Goal: Navigation & Orientation: Find specific page/section

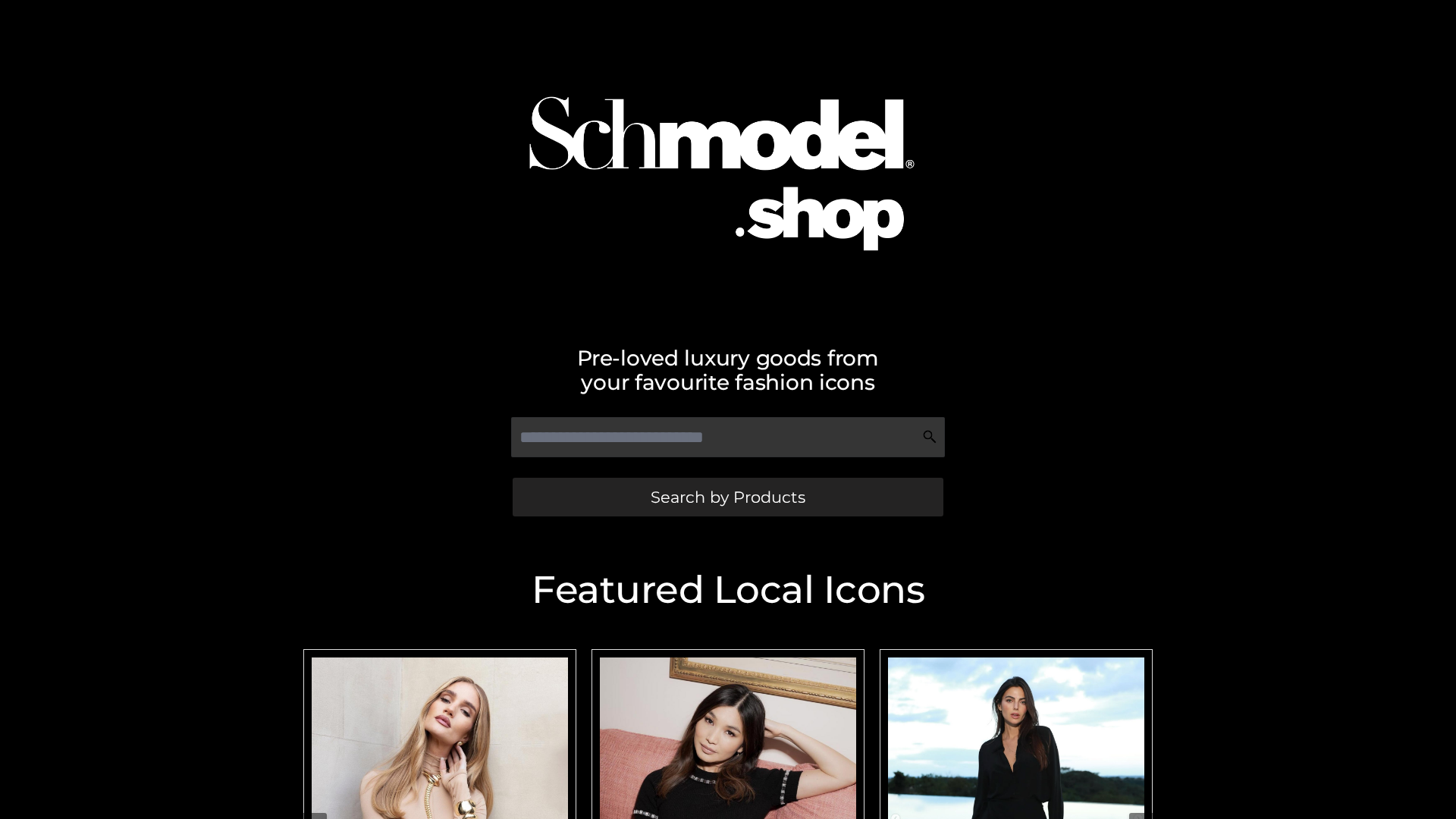
click at [727, 497] on span "Search by Products" at bounding box center [727, 497] width 155 height 16
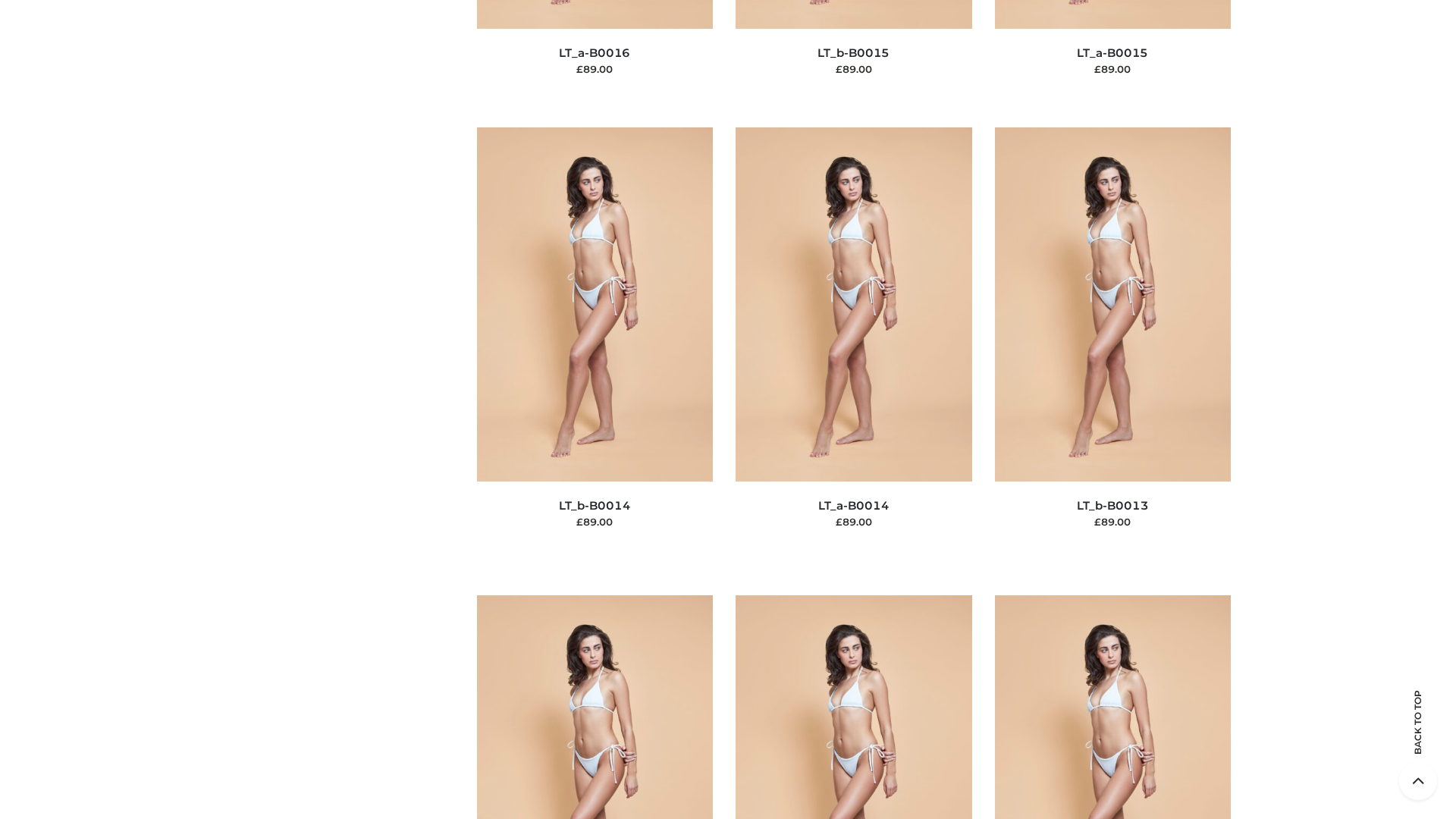
scroll to position [6809, 0]
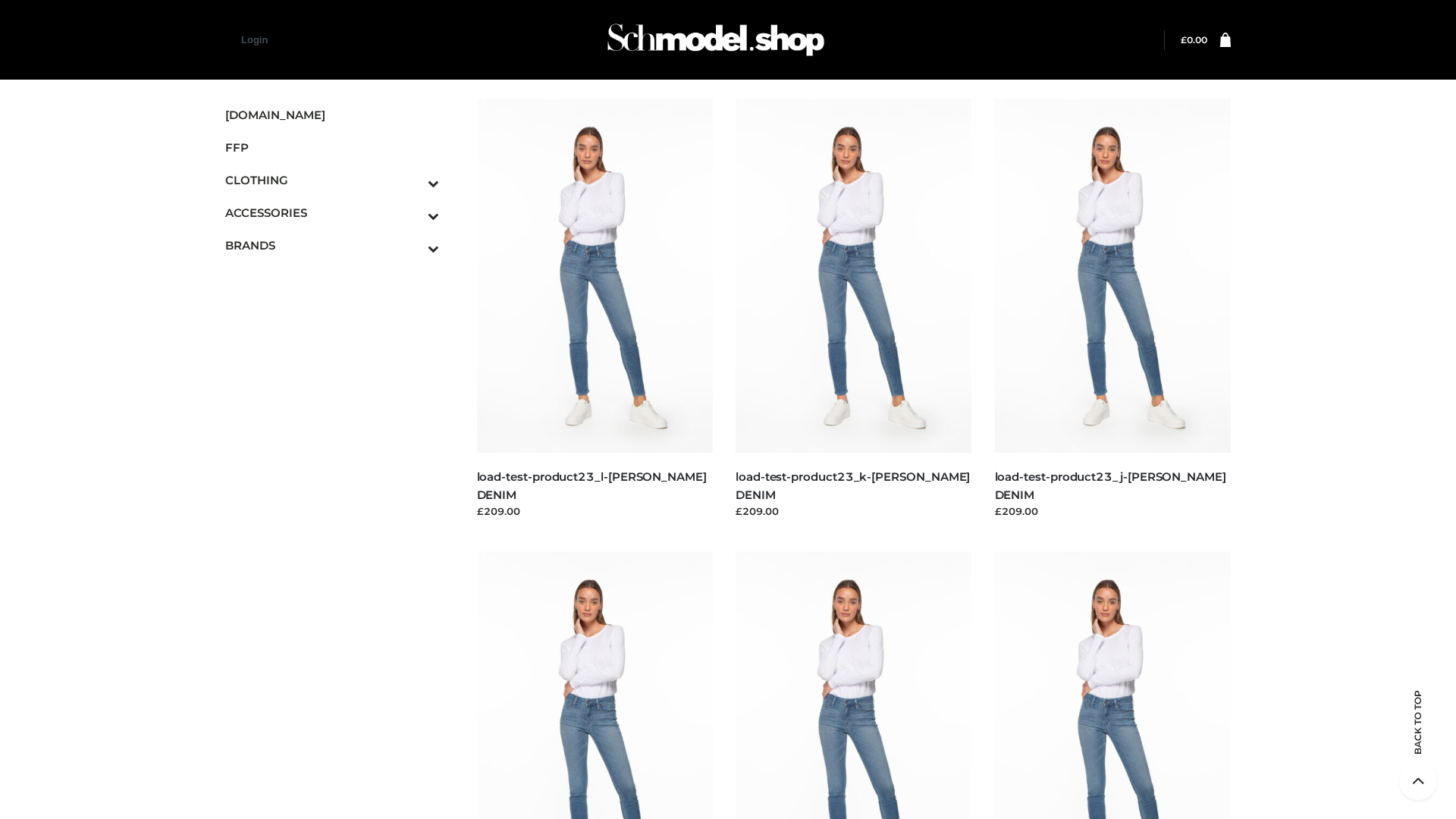
scroll to position [1330, 0]
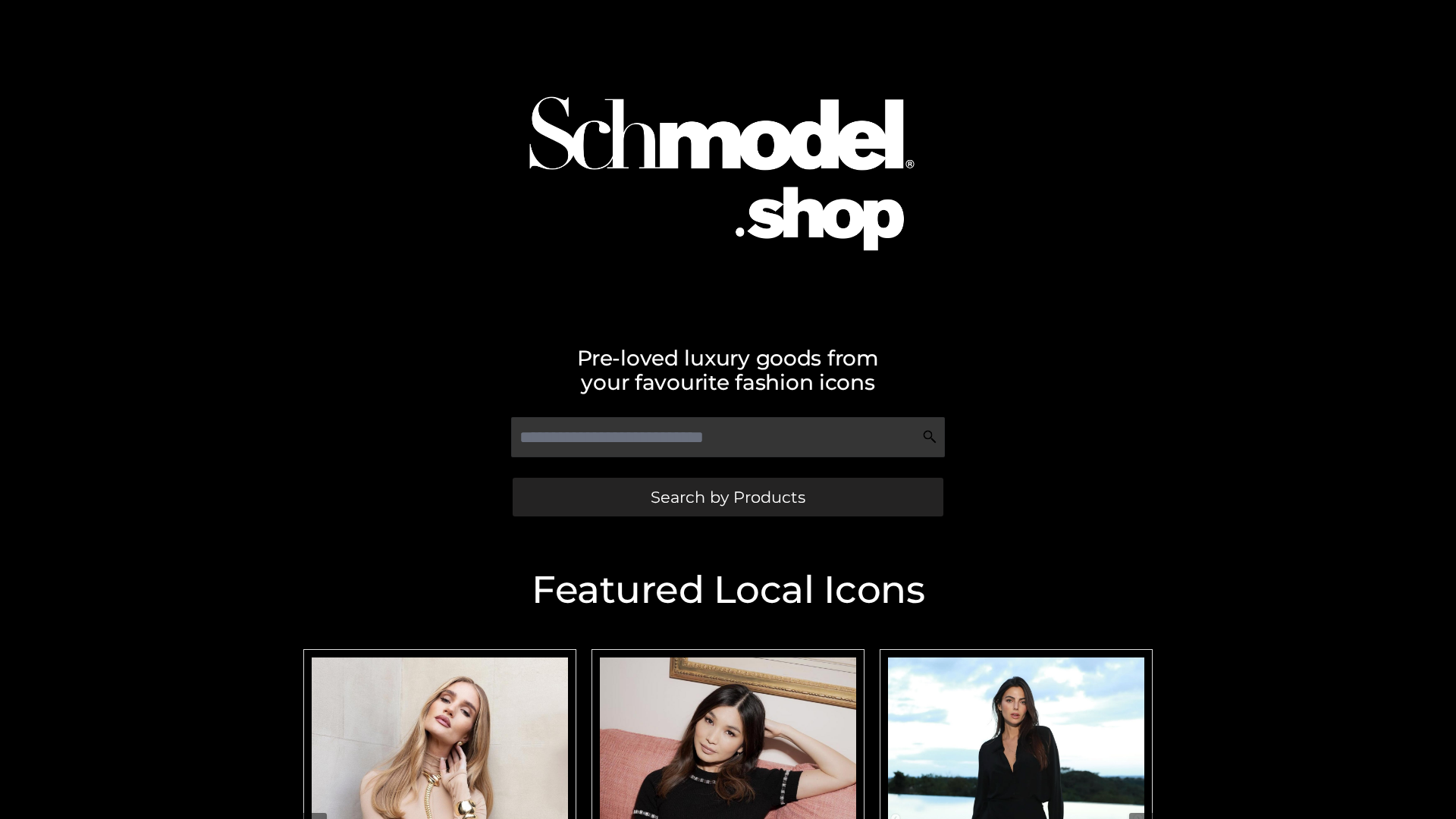
click at [727, 497] on span "Search by Products" at bounding box center [727, 497] width 155 height 16
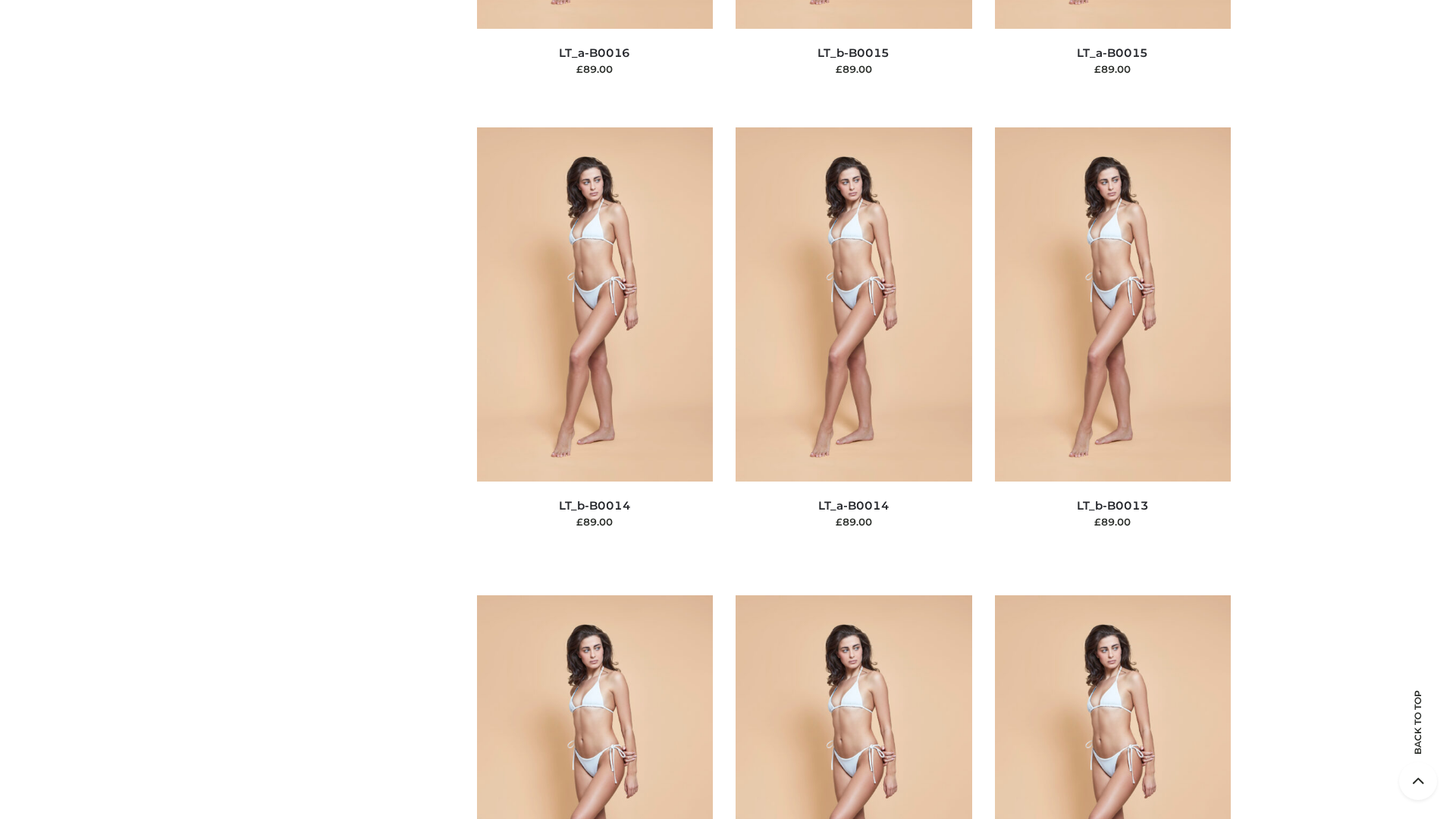
scroll to position [5393, 0]
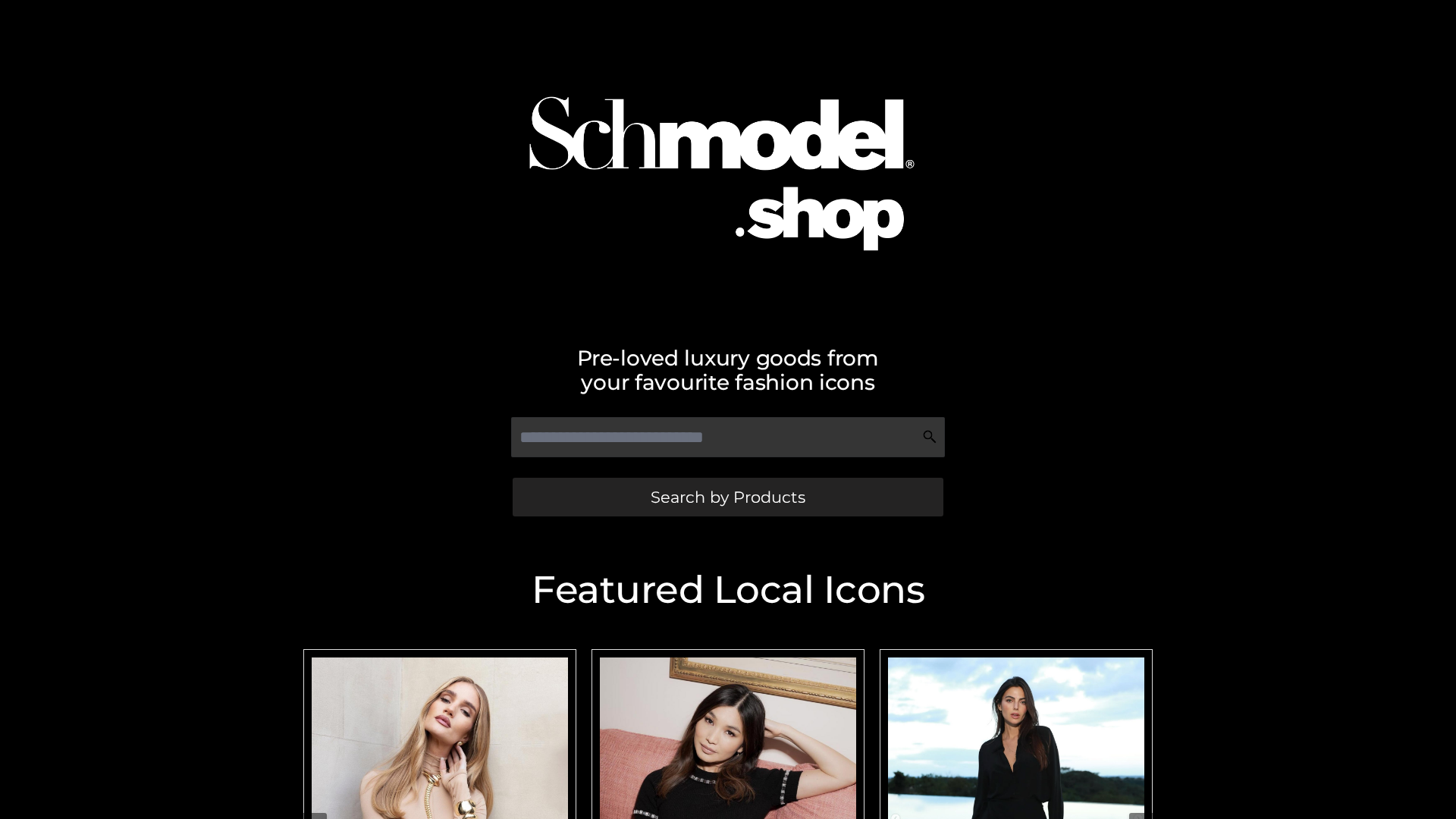
click at [727, 497] on span "Search by Products" at bounding box center [727, 497] width 155 height 16
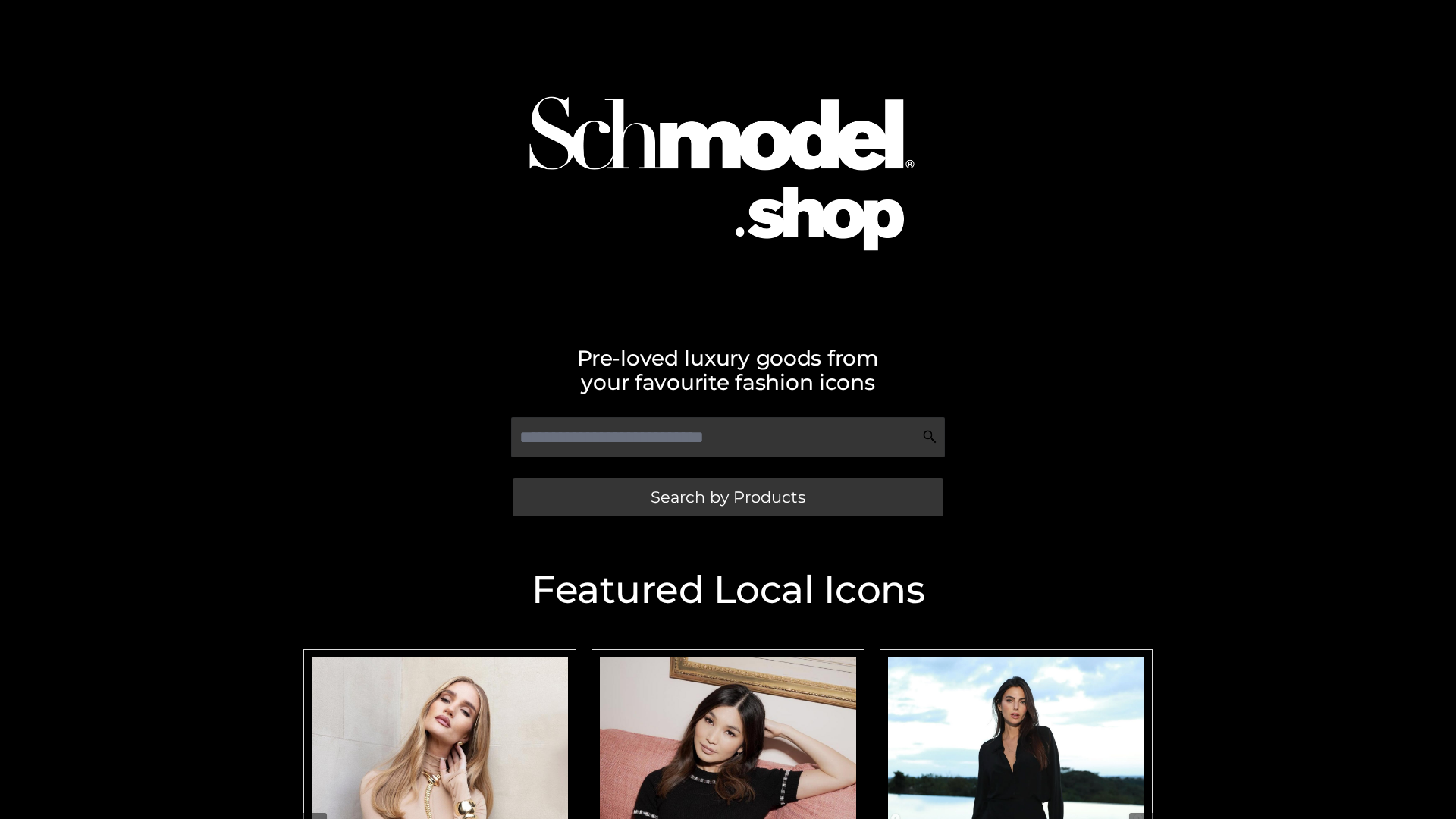
click at [727, 497] on span "Search by Products" at bounding box center [727, 497] width 155 height 16
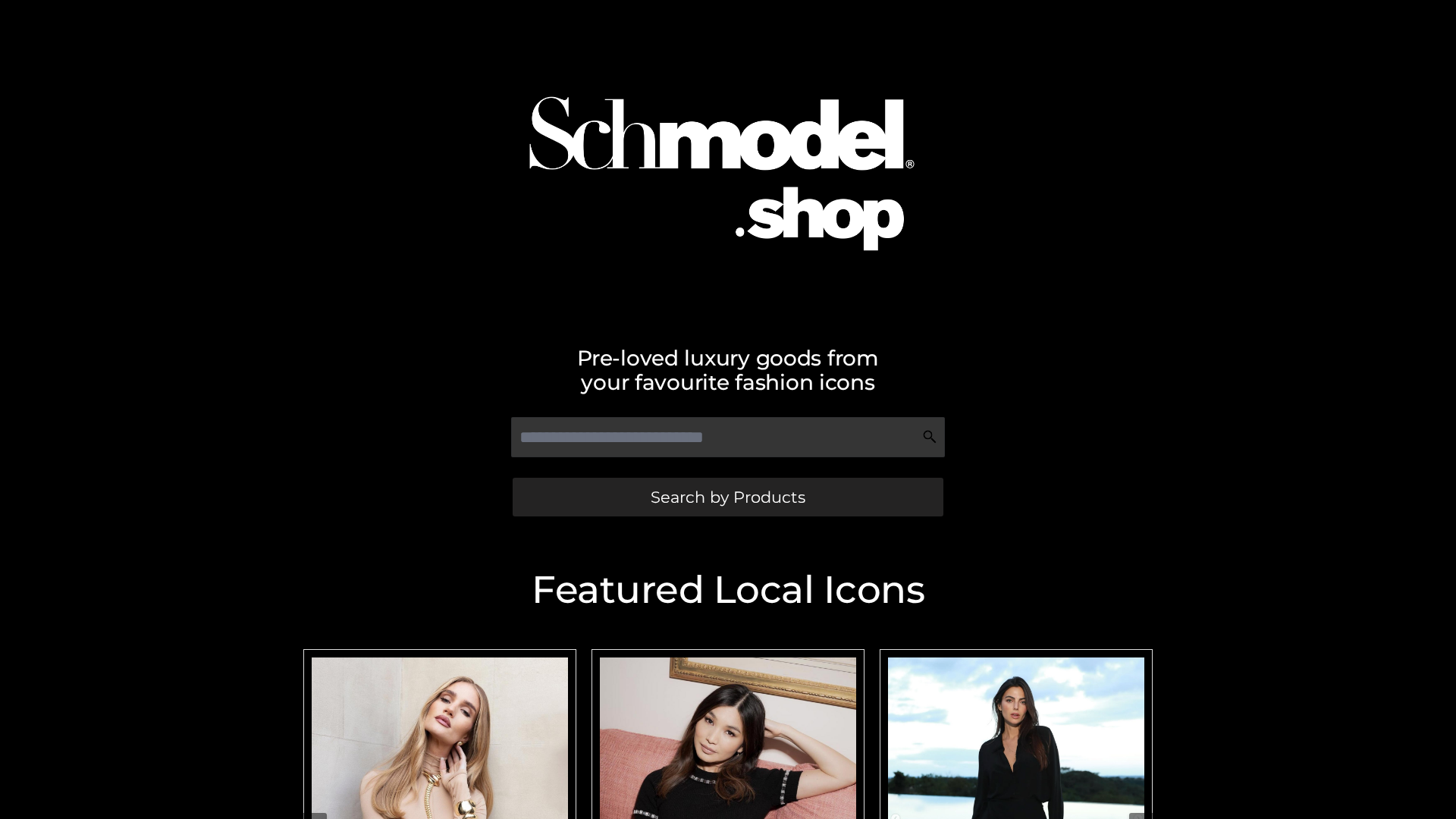
click at [727, 497] on span "Search by Products" at bounding box center [727, 497] width 155 height 16
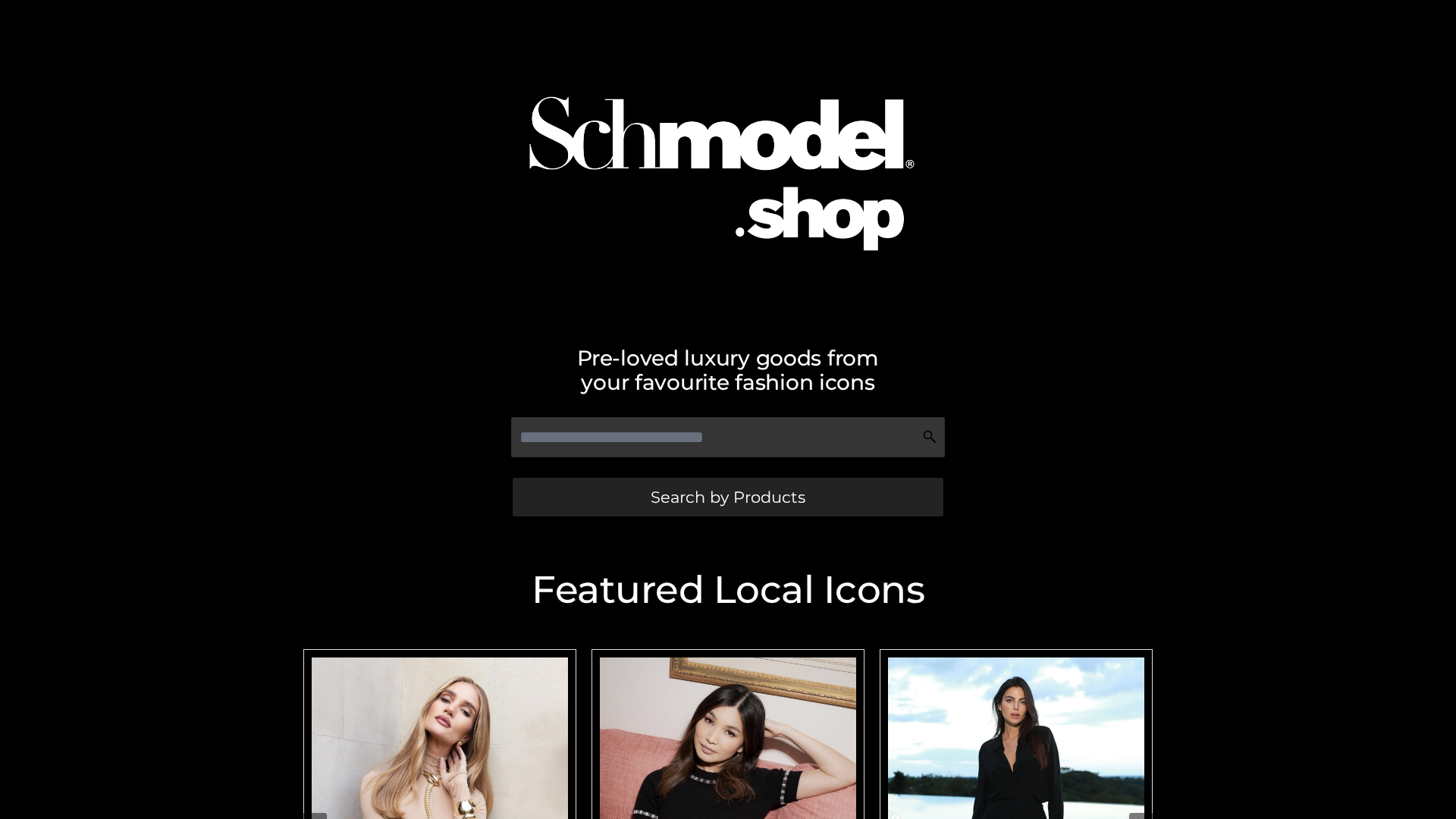
click at [727, 497] on span "Search by Products" at bounding box center [727, 497] width 155 height 16
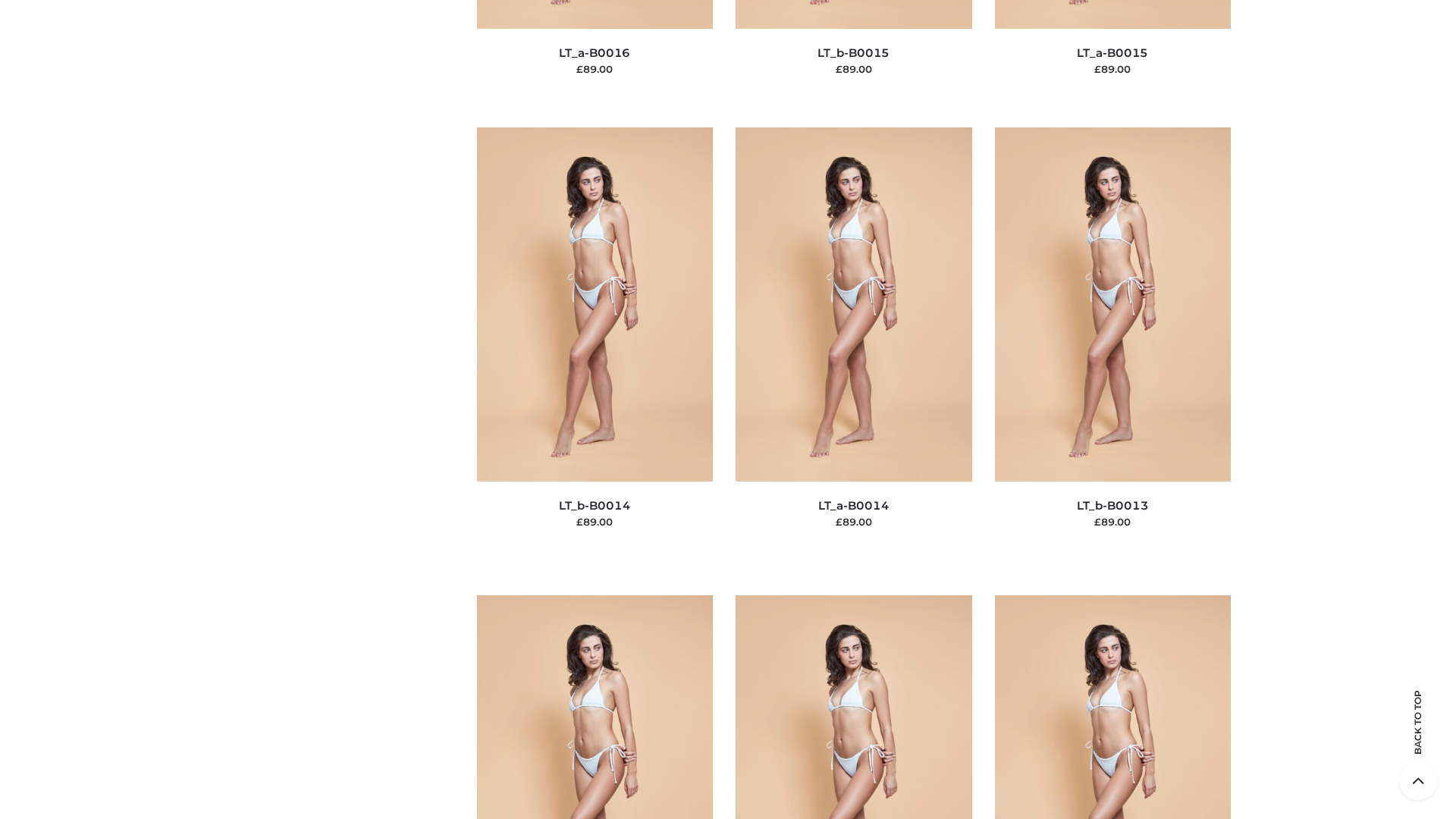
scroll to position [5393, 0]
